Goal: Task Accomplishment & Management: Manage account settings

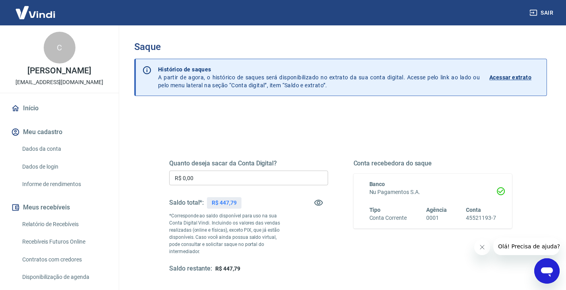
click at [258, 180] on input "R$ 0,00" at bounding box center [248, 178] width 159 height 15
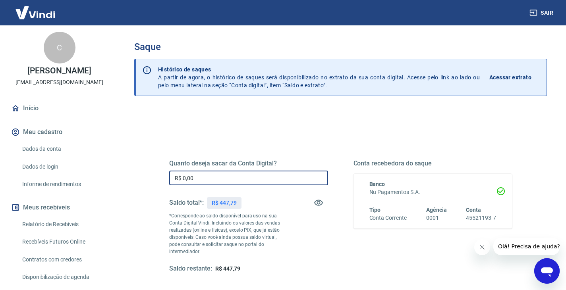
click at [313, 178] on input "R$ 0,00" at bounding box center [248, 178] width 159 height 15
type input "R$ 447,79"
click at [288, 254] on div "Quanto deseja sacar da Conta Digital? R$ 447,79 ​ Saldo total*: R$ 447,79 *Corr…" at bounding box center [248, 217] width 159 height 114
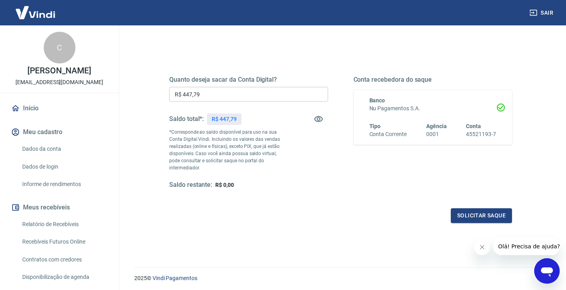
scroll to position [102, 0]
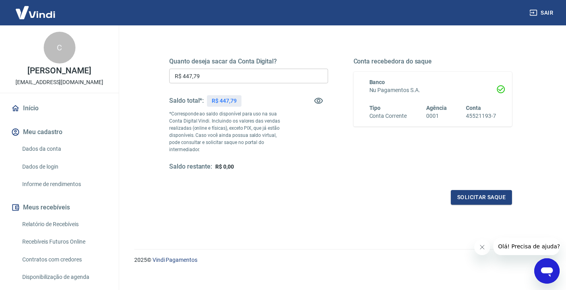
click at [487, 197] on div "Quanto deseja sacar da Conta Digital? R$ 447,79 ​ Saldo total*: R$ 447,79 *Corr…" at bounding box center [341, 119] width 362 height 192
click at [491, 190] on button "Solicitar saque" at bounding box center [481, 197] width 61 height 15
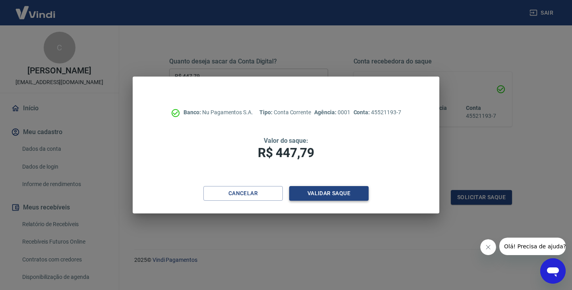
click at [341, 196] on button "Validar saque" at bounding box center [328, 193] width 79 height 15
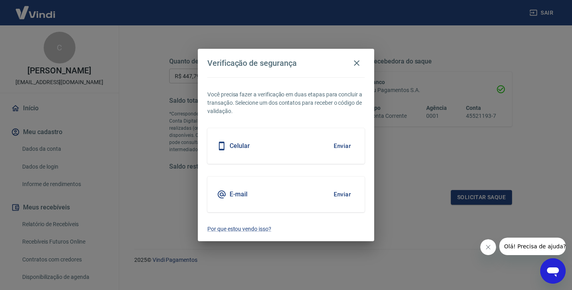
click at [346, 145] on button "Enviar" at bounding box center [342, 146] width 26 height 17
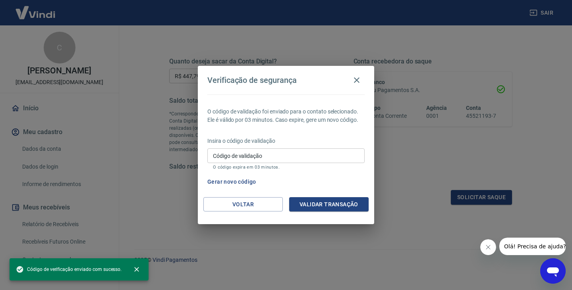
click at [300, 154] on input "Código de validação" at bounding box center [285, 156] width 157 height 15
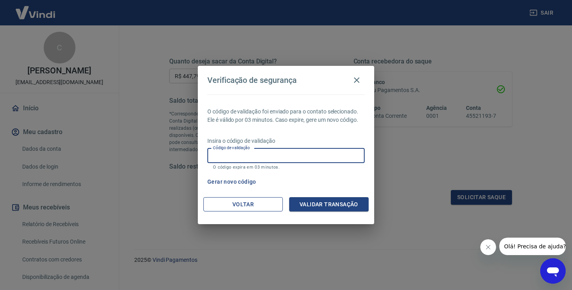
click at [242, 211] on button "Voltar" at bounding box center [242, 204] width 79 height 15
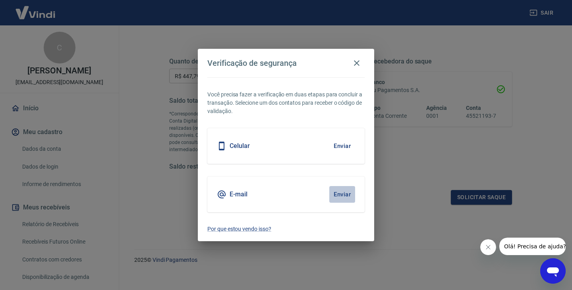
click at [334, 195] on button "Enviar" at bounding box center [342, 194] width 26 height 17
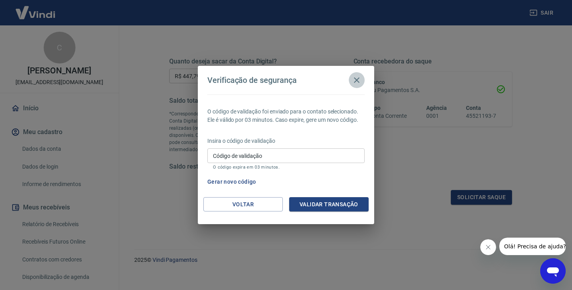
click at [360, 83] on icon "button" at bounding box center [357, 80] width 10 height 10
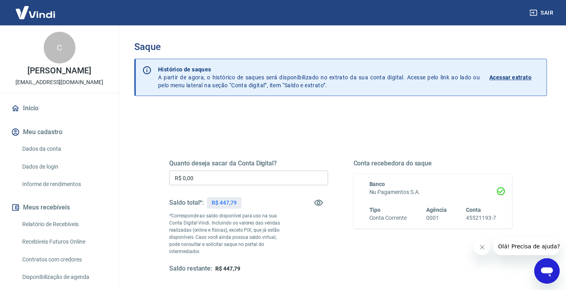
click at [246, 175] on input "R$ 0,00" at bounding box center [248, 178] width 159 height 15
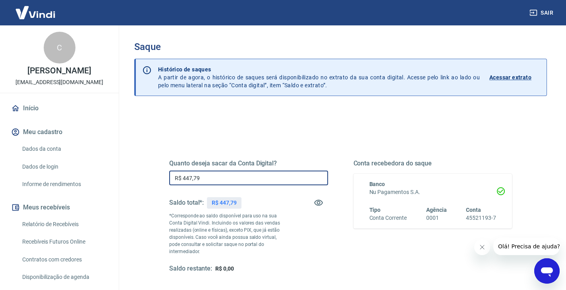
type input "R$ 447,79"
click at [319, 265] on div "Saldo restante: R$ 0,00" at bounding box center [248, 269] width 159 height 8
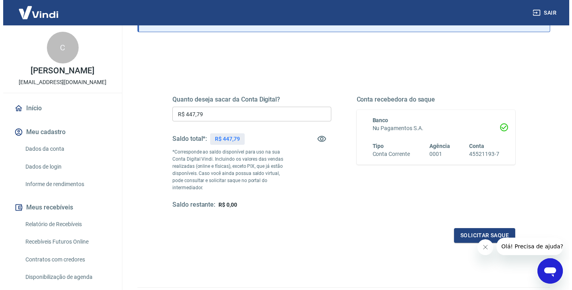
scroll to position [102, 0]
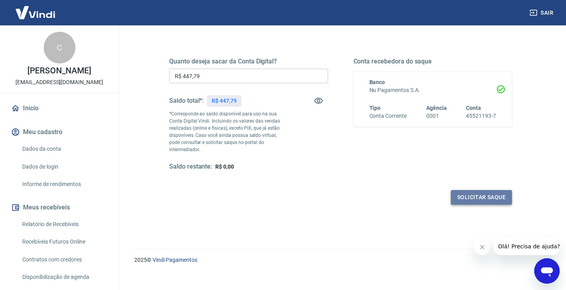
click at [479, 190] on button "Solicitar saque" at bounding box center [481, 197] width 61 height 15
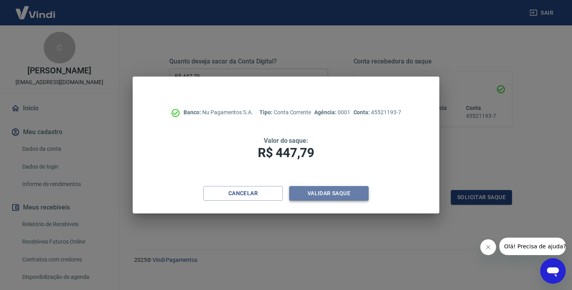
click at [335, 195] on button "Validar saque" at bounding box center [328, 193] width 79 height 15
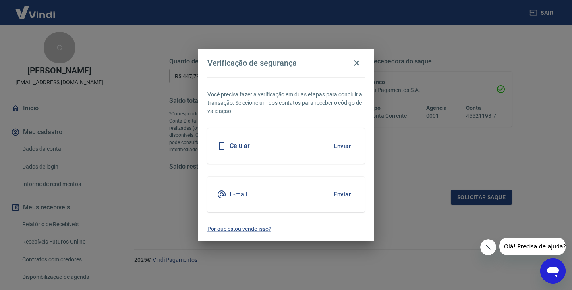
click at [336, 195] on button "Enviar" at bounding box center [342, 194] width 26 height 17
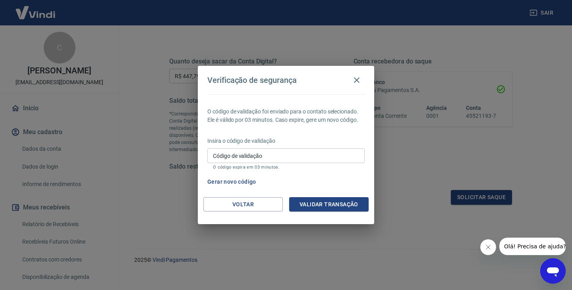
click at [319, 153] on input "Código de validação" at bounding box center [285, 156] width 157 height 15
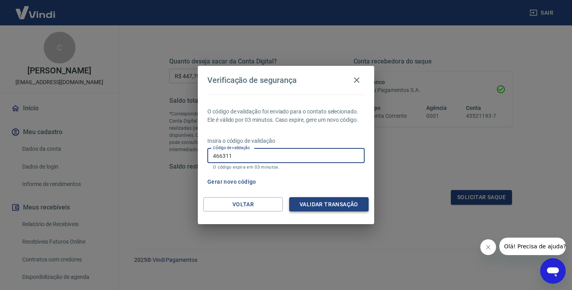
type input "466311"
click at [331, 204] on button "Validar transação" at bounding box center [328, 204] width 79 height 15
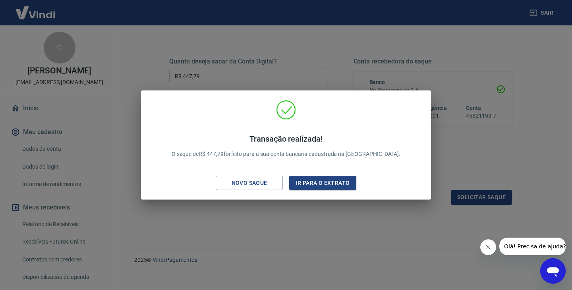
click at [488, 252] on button "Fechar mensagem da empresa" at bounding box center [488, 248] width 16 height 16
